Goal: Information Seeking & Learning: Learn about a topic

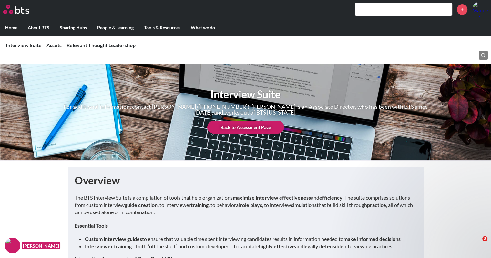
click at [366, 14] on input "text" at bounding box center [403, 9] width 97 height 13
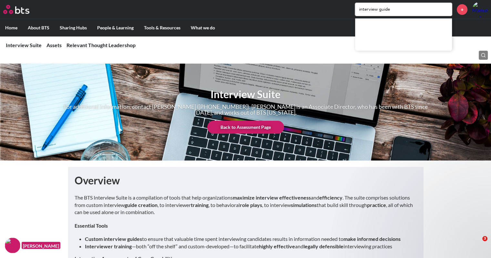
type input "interview guide"
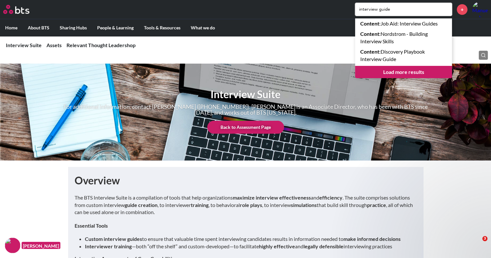
click at [406, 24] on link "Content : Job Aid: Interview Guides" at bounding box center [403, 23] width 97 height 10
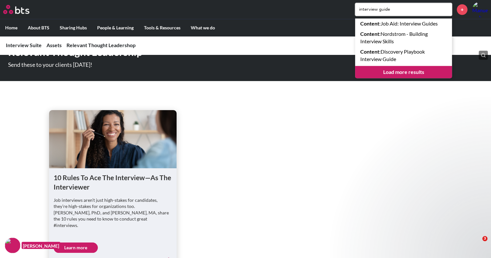
scroll to position [673, 0]
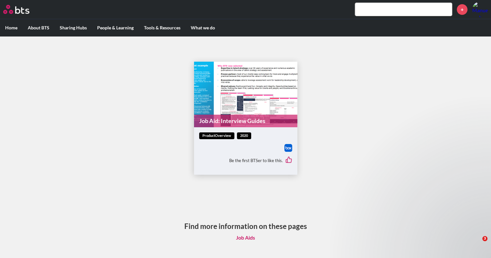
click at [287, 149] on img at bounding box center [288, 148] width 8 height 8
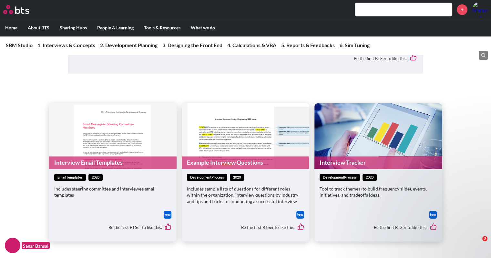
scroll to position [976, 0]
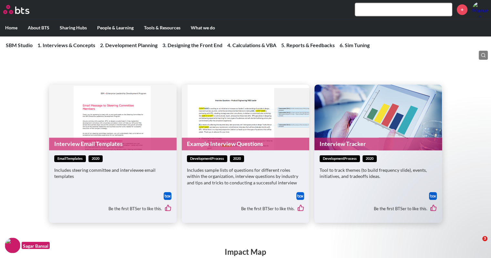
click at [222, 149] on link "Example Interview Questions" at bounding box center [245, 143] width 127 height 13
